Goal: Find specific page/section: Find specific page/section

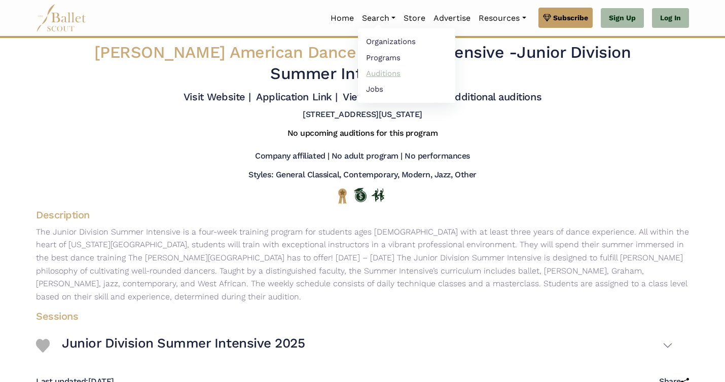
click at [385, 74] on link "Auditions" at bounding box center [406, 73] width 97 height 16
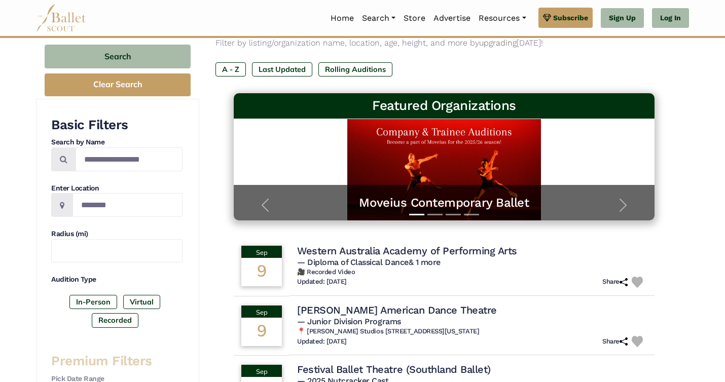
scroll to position [102, 0]
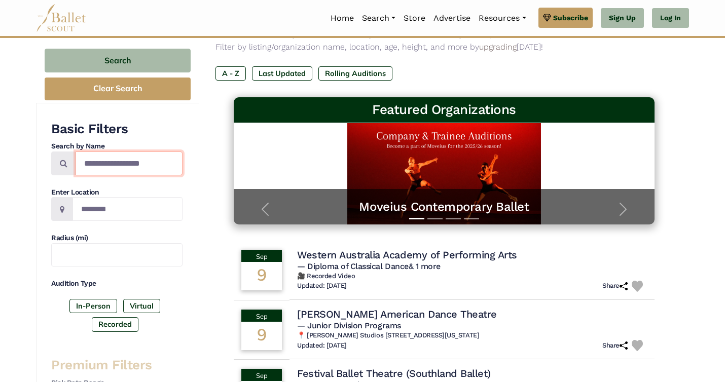
click at [129, 166] on input "Search by names..." at bounding box center [129, 164] width 107 height 24
type input "**********"
